Goal: Task Accomplishment & Management: Complete application form

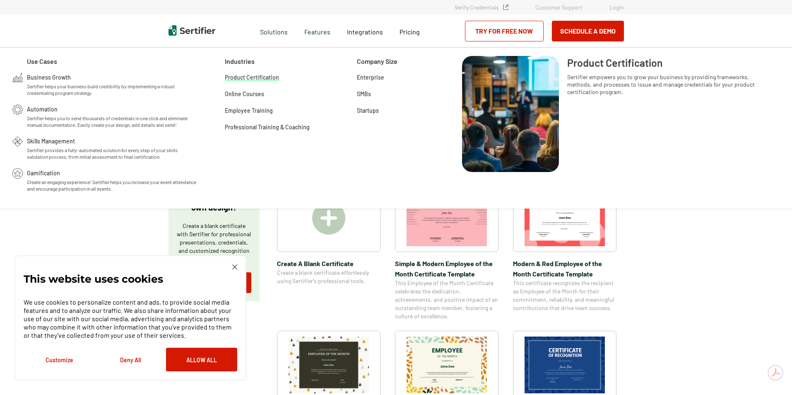
click at [263, 76] on span "Product Certification" at bounding box center [252, 76] width 54 height 8
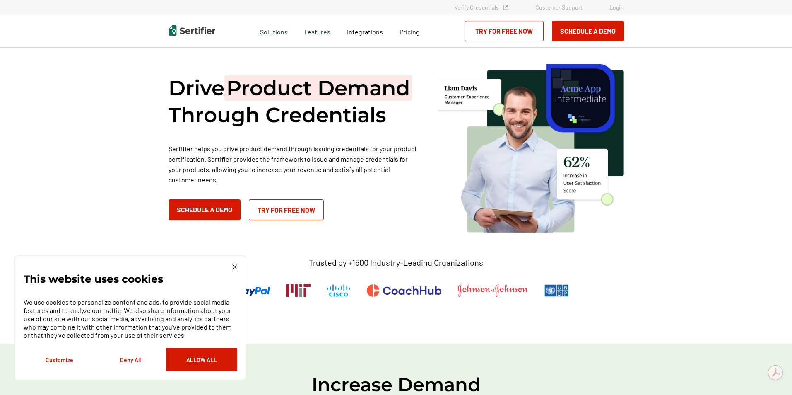
click at [291, 220] on link "Try for Free Now" at bounding box center [286, 209] width 75 height 21
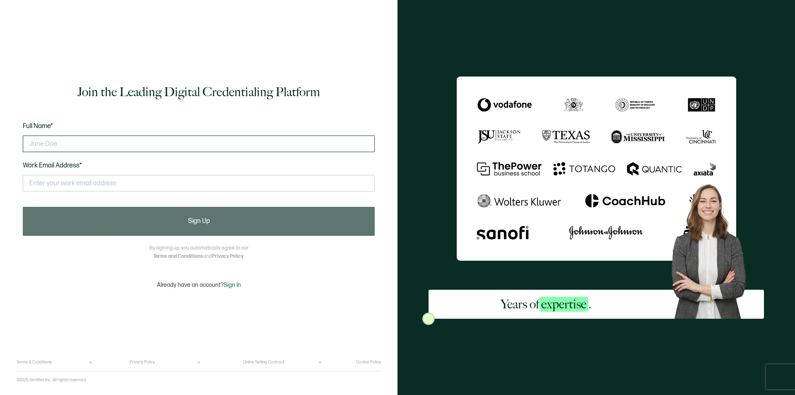
click at [94, 144] on input "text" at bounding box center [199, 143] width 352 height 17
type input "[PERSON_NAME]"
click at [105, 182] on input "text" at bounding box center [199, 183] width 352 height 17
type input "c.balsamo@psmarcato.com"
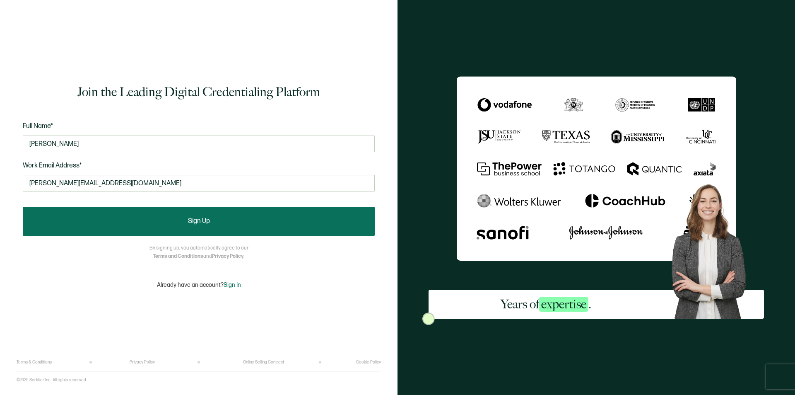
click at [195, 219] on span "Sign Up" at bounding box center [199, 221] width 22 height 7
